Goal: Information Seeking & Learning: Check status

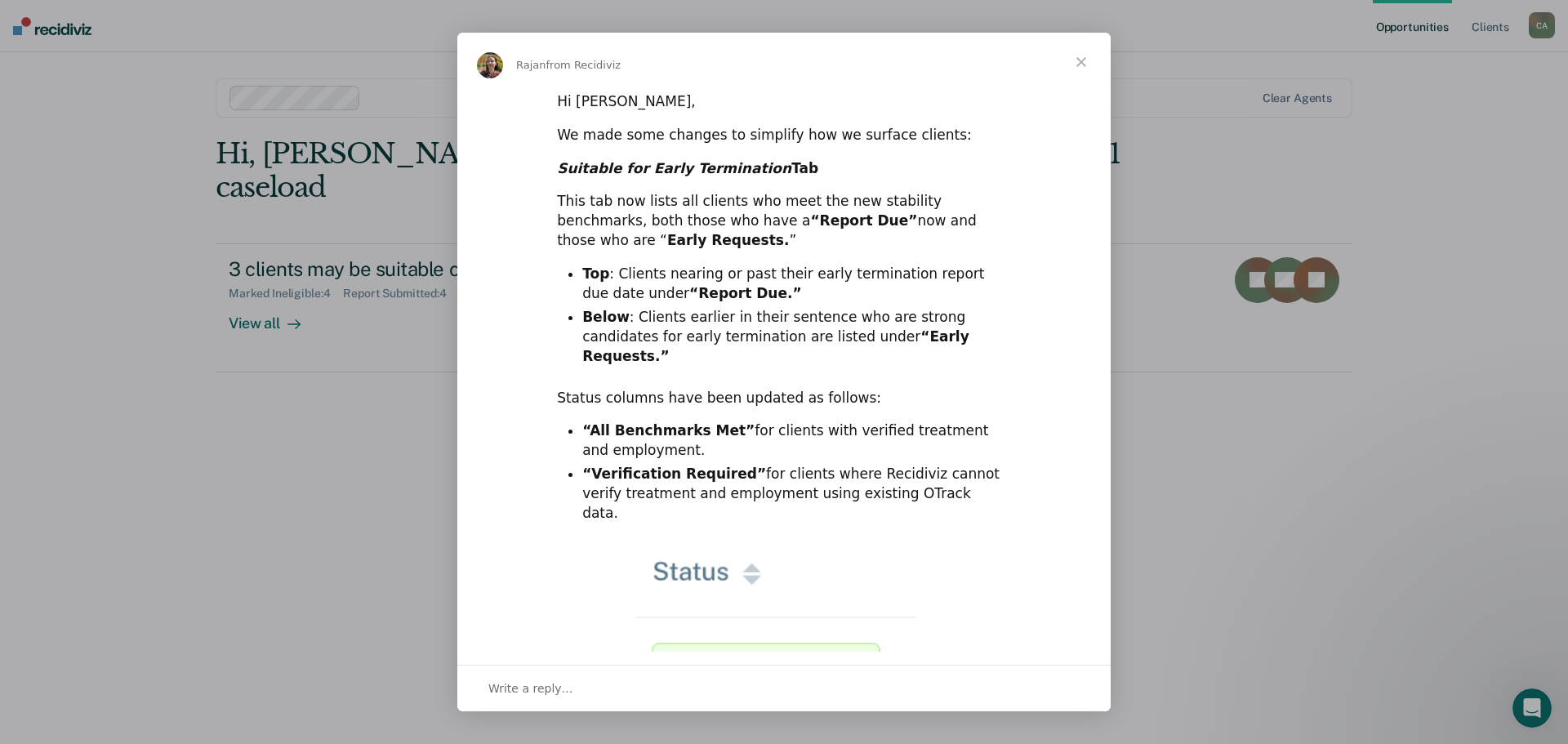
click at [1084, 56] on span "Close" at bounding box center [1081, 61] width 59 height 59
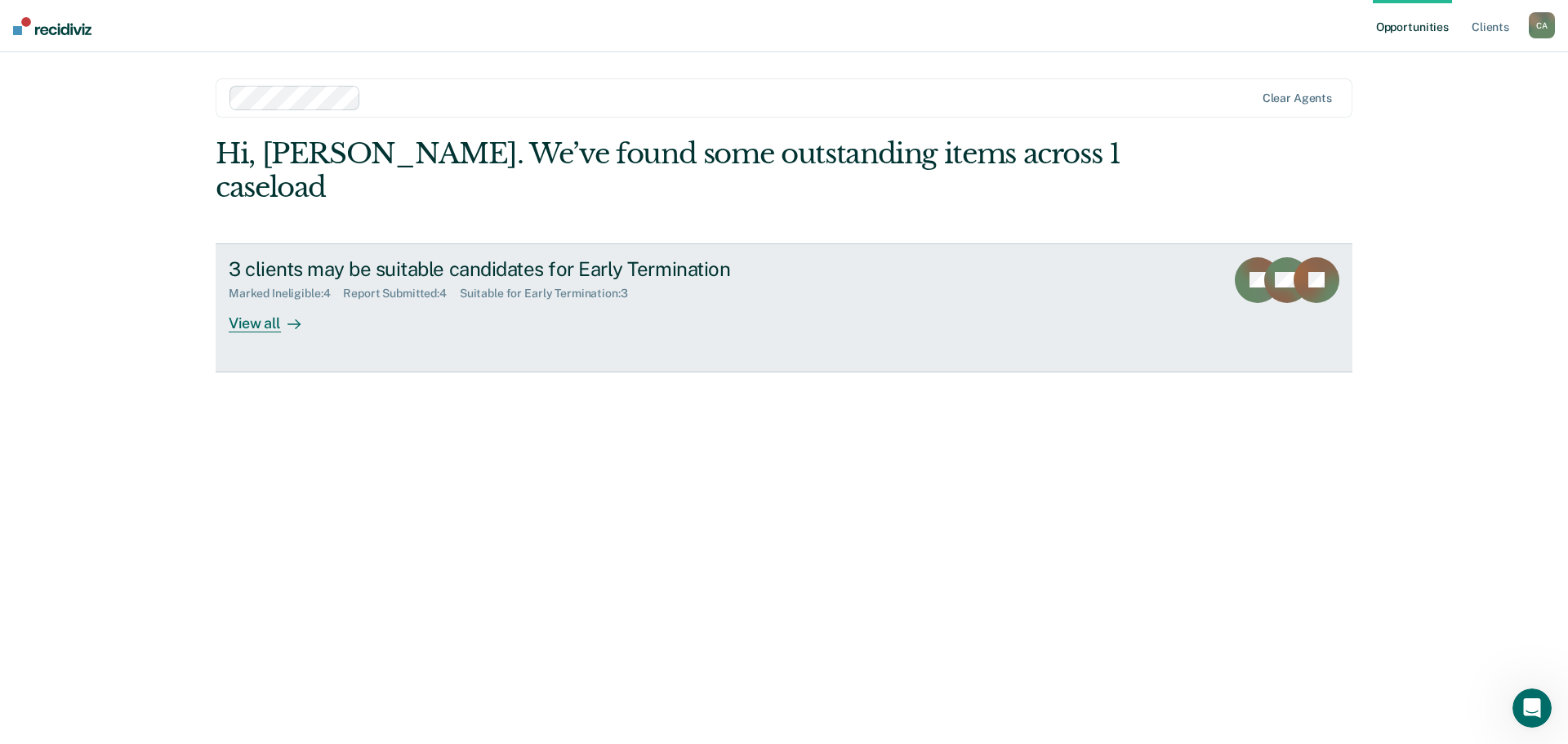
click at [255, 326] on div "View all" at bounding box center [274, 316] width 91 height 32
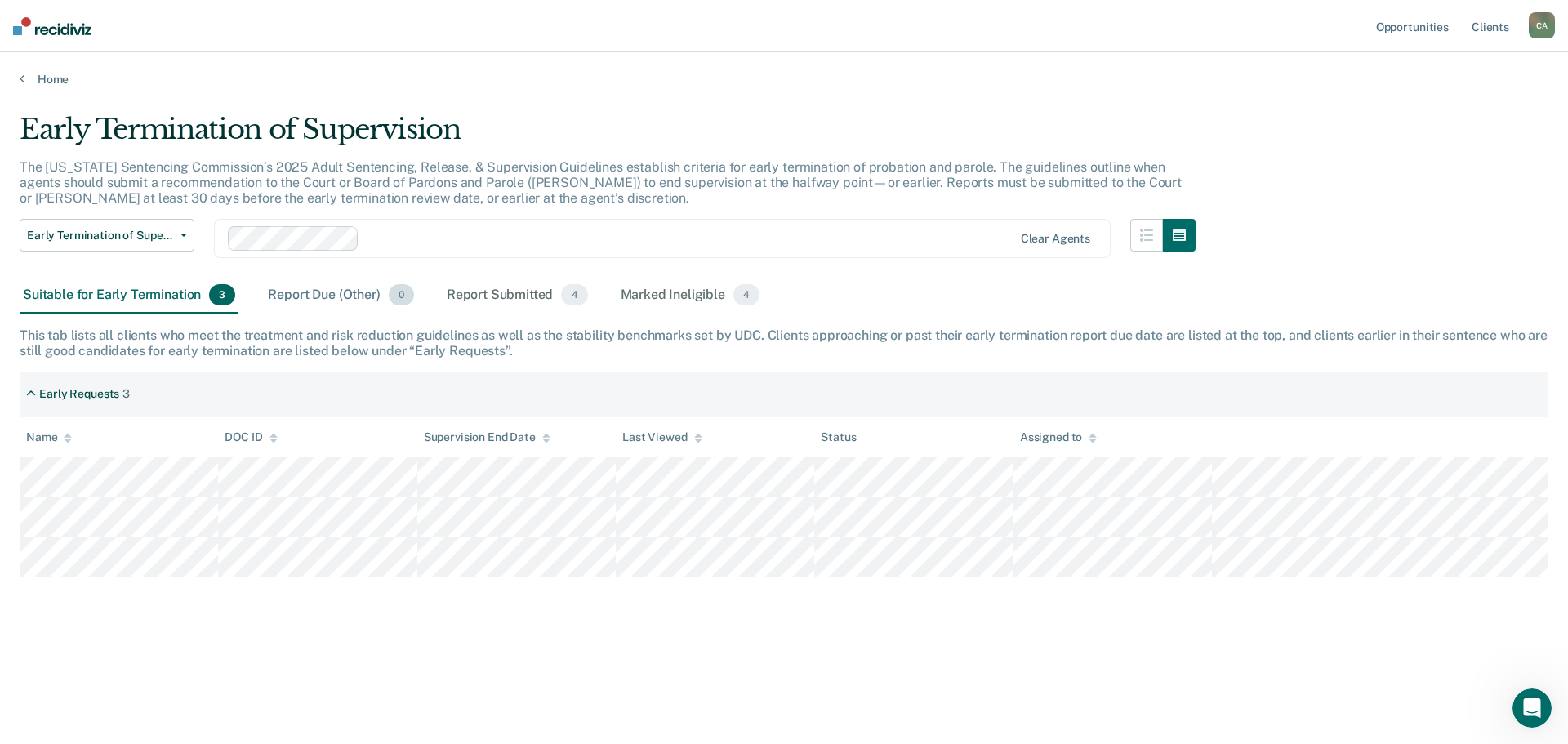
click at [343, 300] on div "Report Due (Other) 0" at bounding box center [340, 295] width 152 height 36
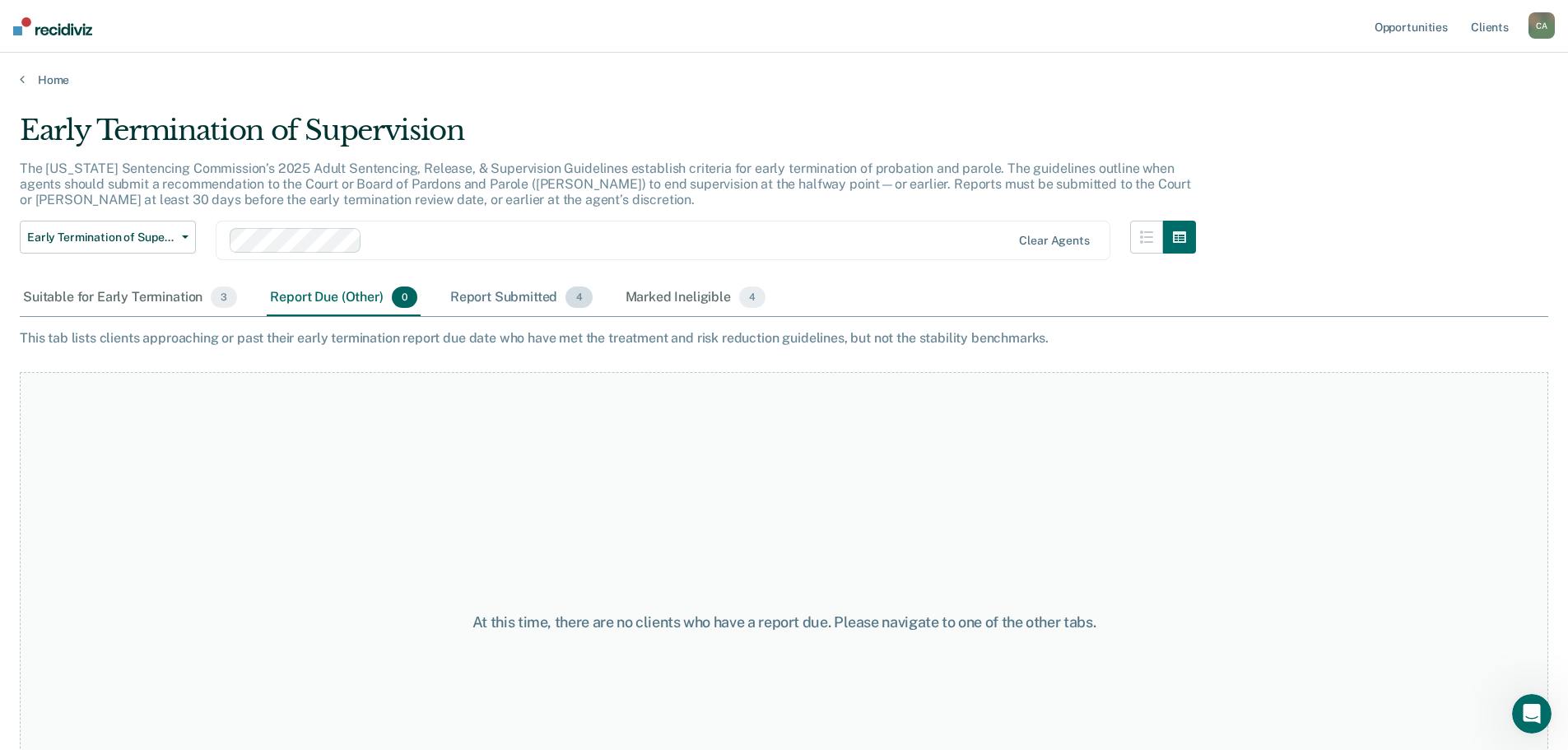
click at [498, 294] on div "Report Submitted 4" at bounding box center [521, 298] width 149 height 36
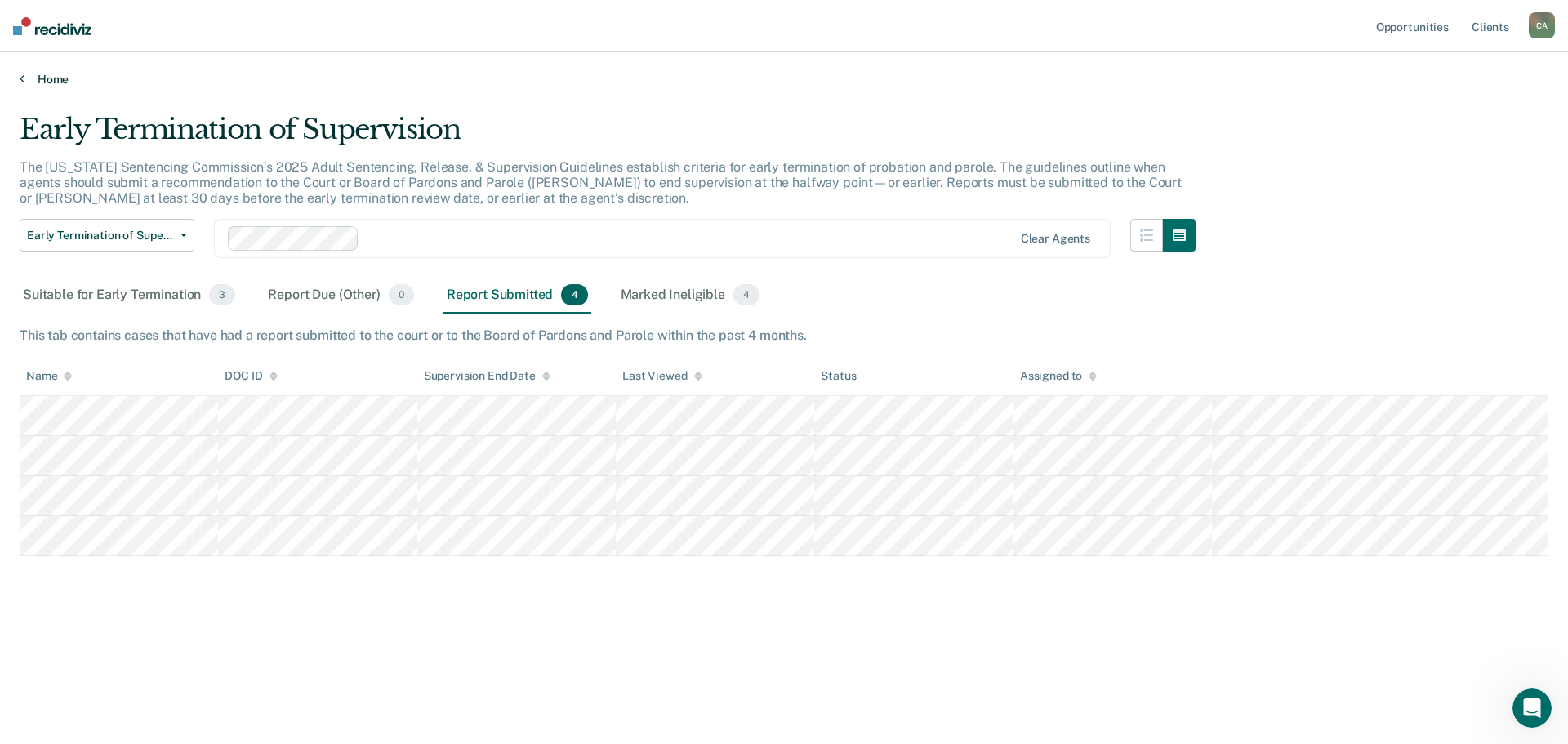
click at [631, 76] on link "Home" at bounding box center [784, 79] width 1529 height 15
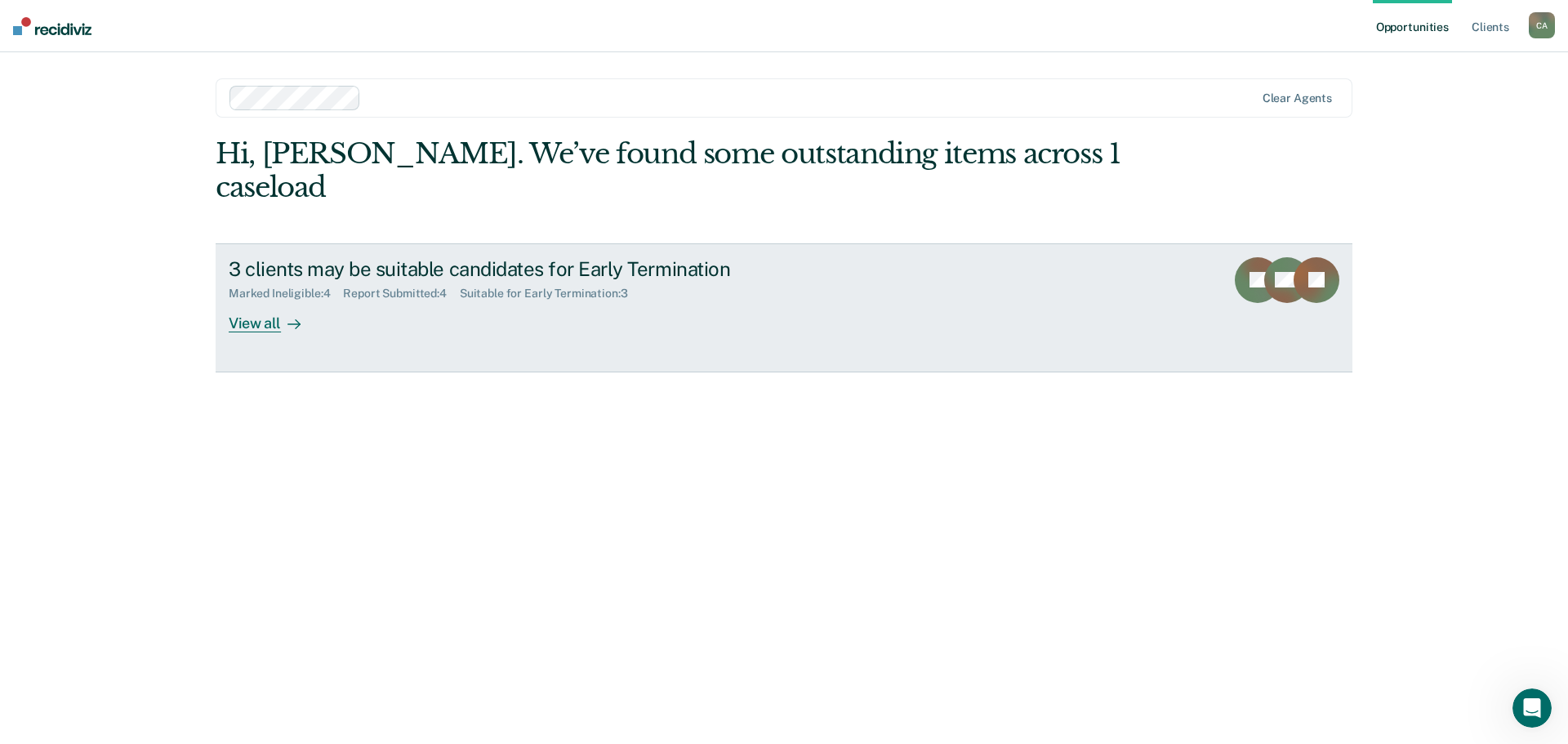
click at [267, 316] on div "View all" at bounding box center [274, 316] width 91 height 32
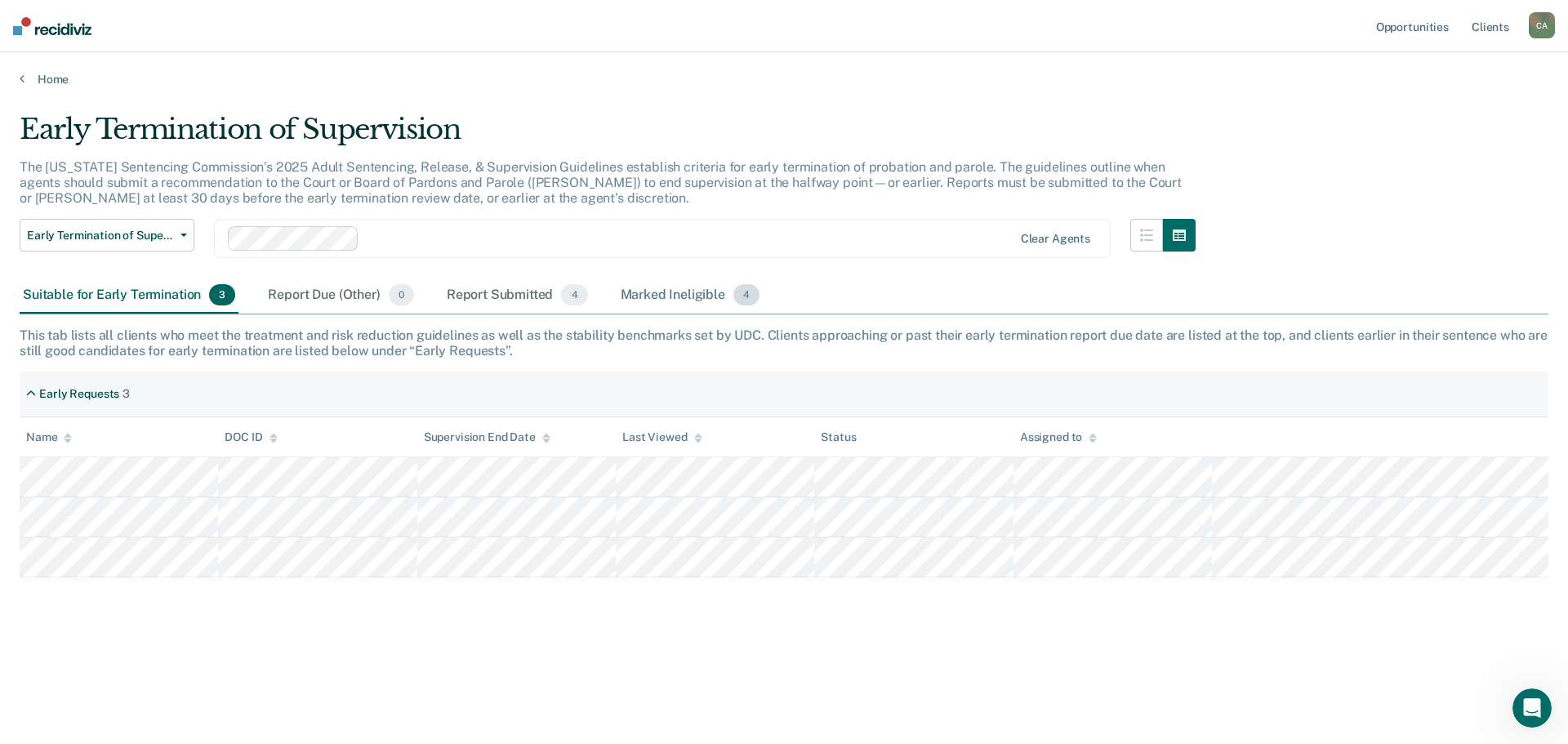
click at [661, 292] on div "Marked Ineligible 4" at bounding box center [690, 295] width 146 height 36
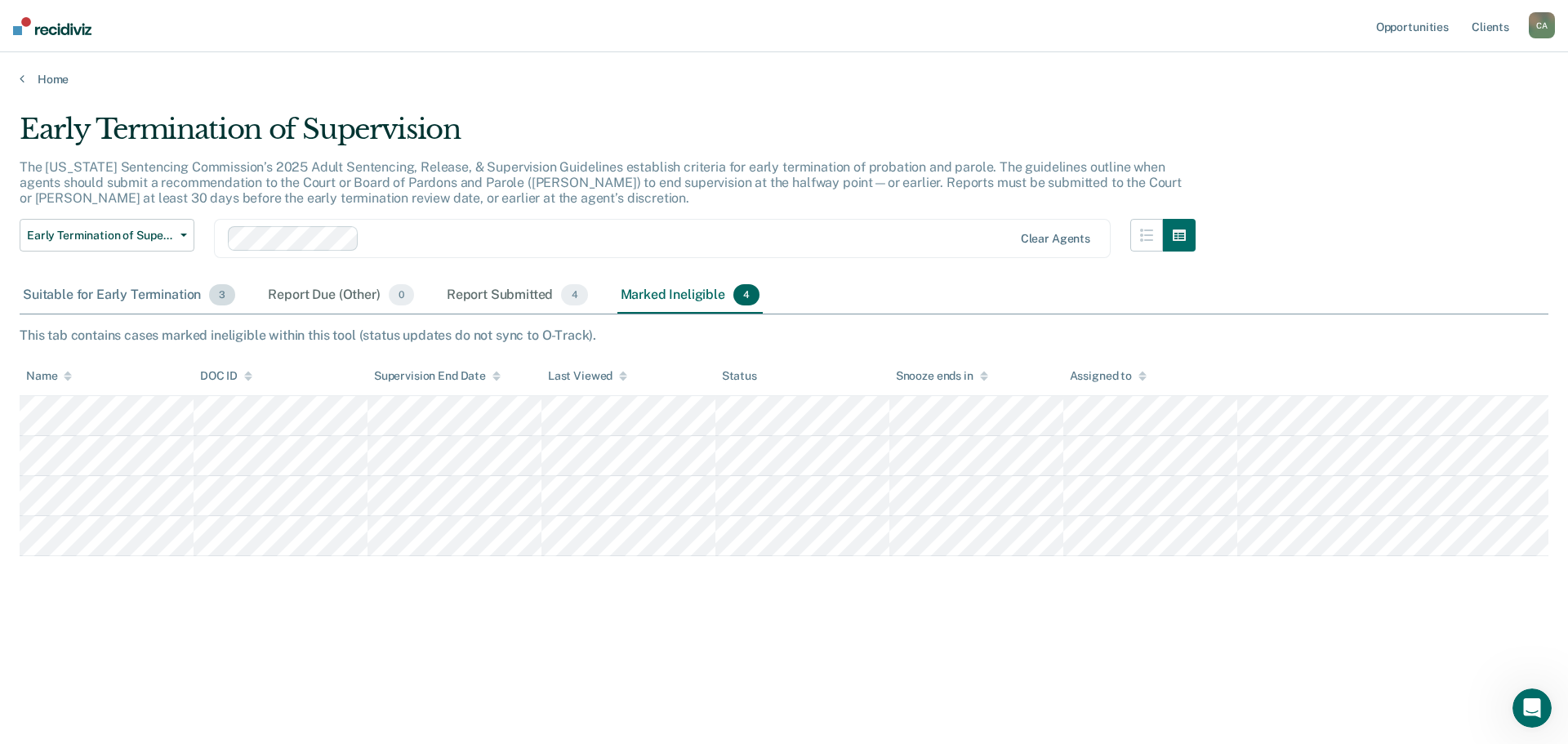
click at [129, 297] on div "Suitable for Early Termination 3" at bounding box center [128, 295] width 219 height 36
